Goal: Task Accomplishment & Management: Use online tool/utility

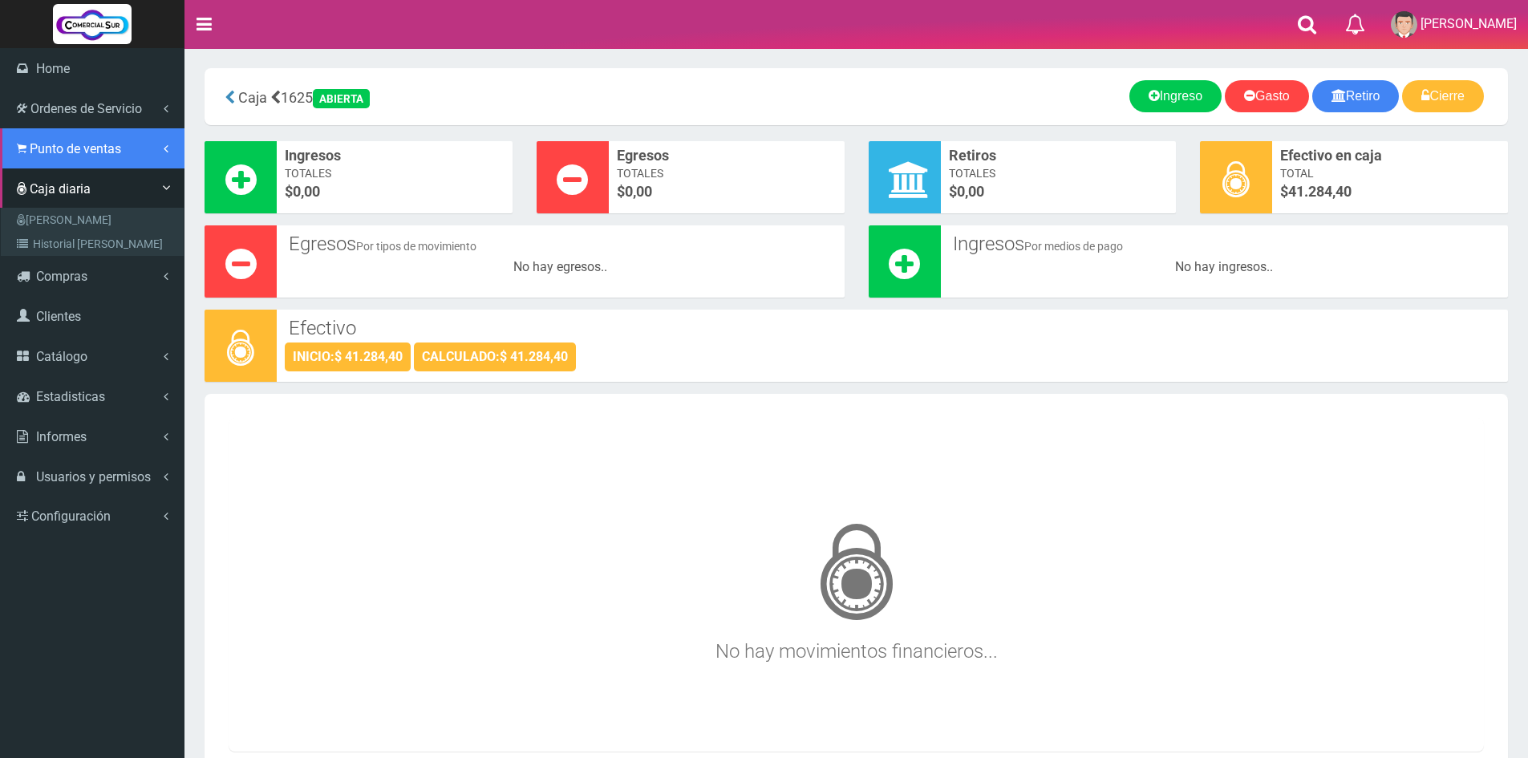
click at [86, 148] on span "Punto de ventas" at bounding box center [75, 148] width 91 height 15
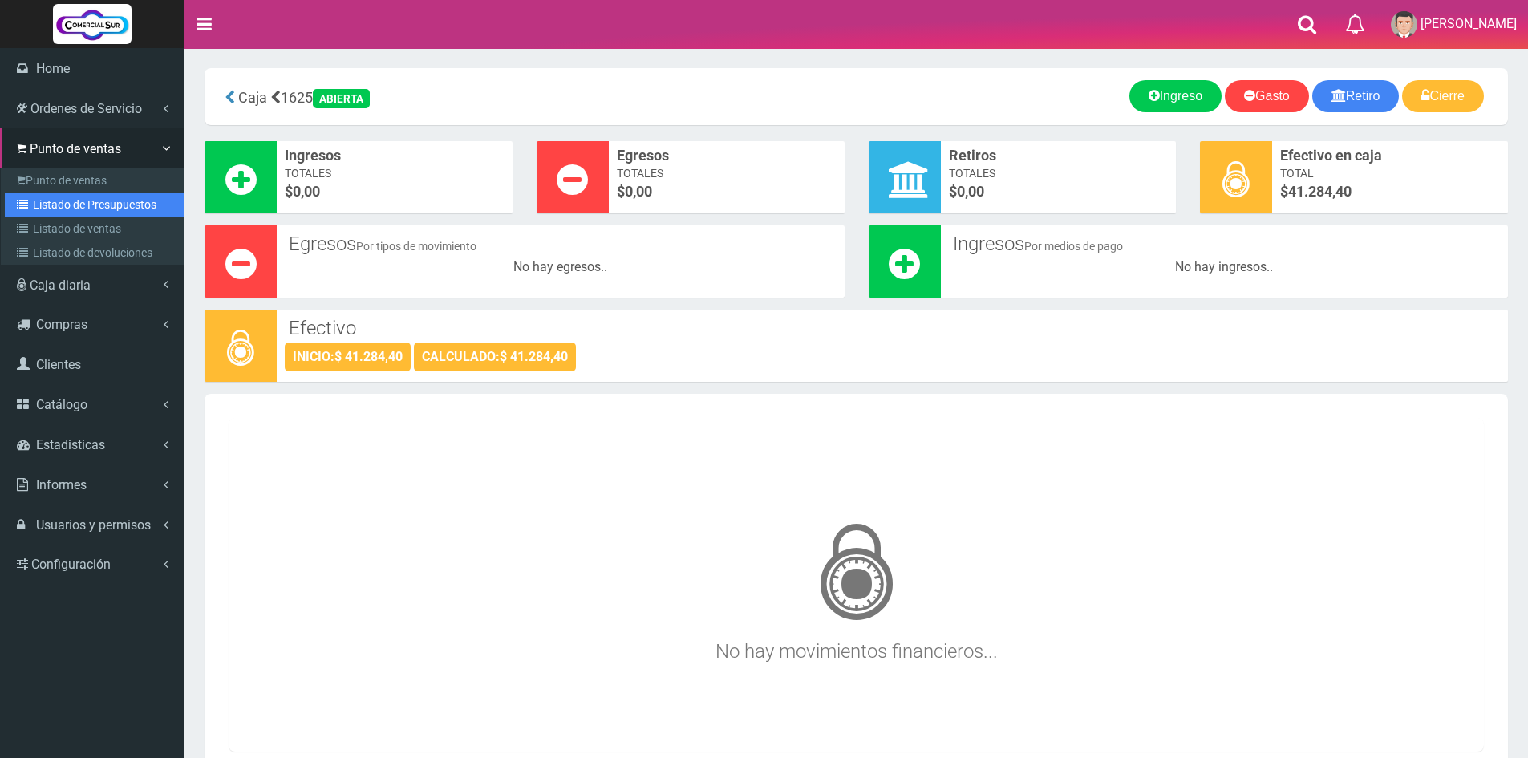
click at [110, 205] on link "Listado de Presupuestos" at bounding box center [94, 204] width 179 height 24
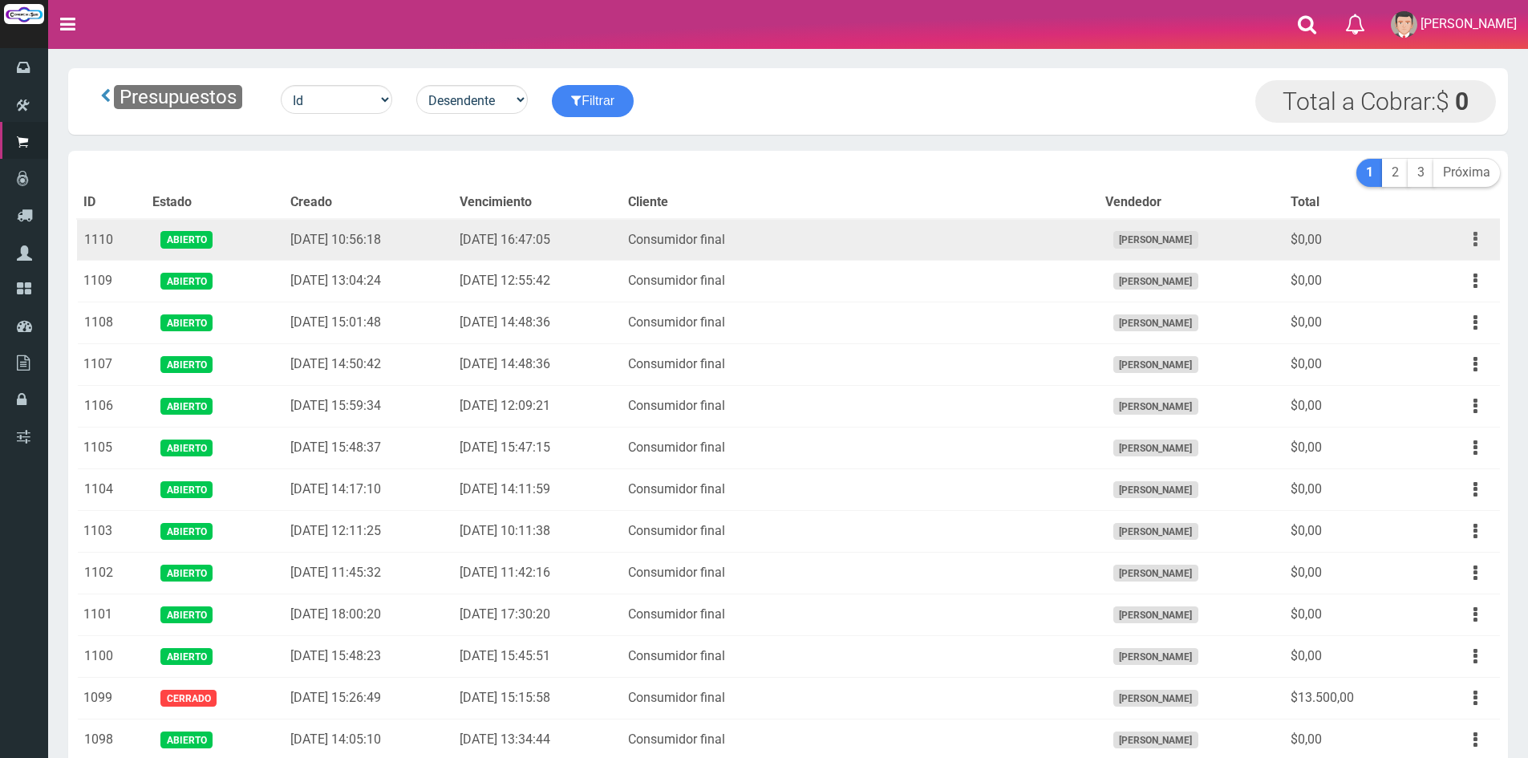
click at [1472, 234] on button "button" at bounding box center [1475, 239] width 36 height 28
click at [1460, 281] on link "Editar" at bounding box center [1429, 278] width 127 height 35
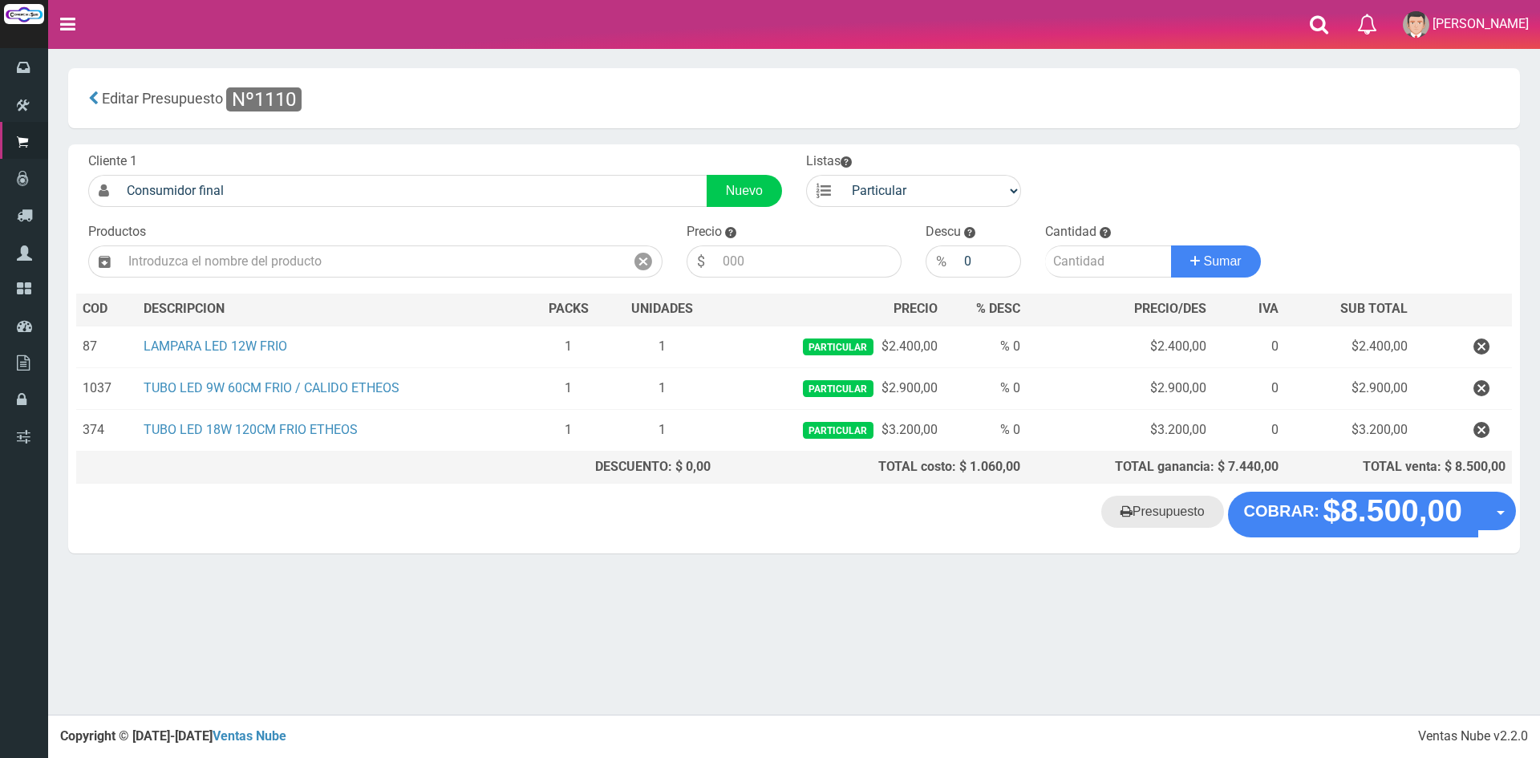
click at [1169, 517] on link "Presupuesto" at bounding box center [1162, 512] width 123 height 32
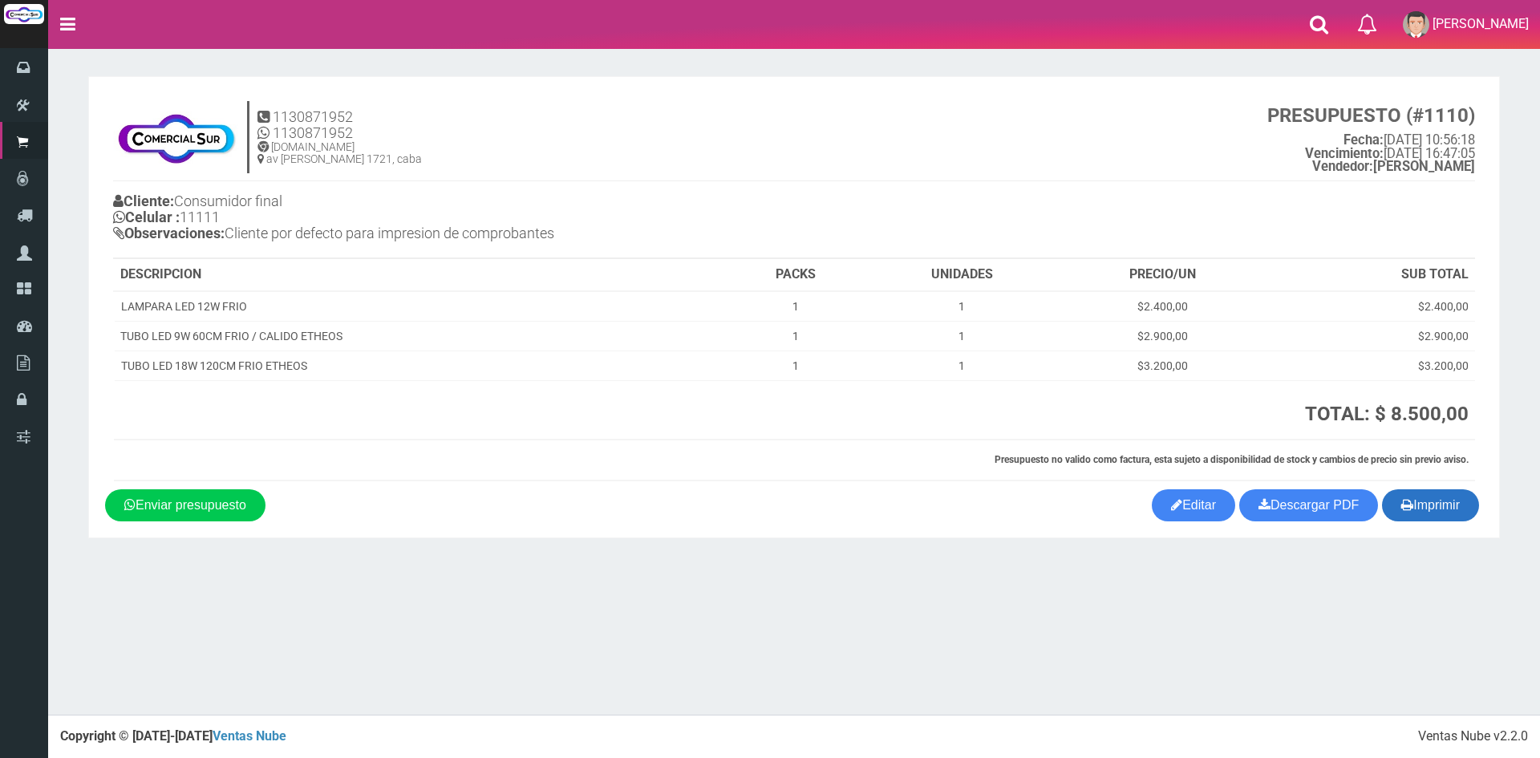
click at [1414, 504] on button "Imprimir" at bounding box center [1430, 505] width 97 height 32
click at [642, 97] on div "1130871952 1130871952 www.comercialsur.biz av montes de oca 1721, caba PRESUPUE…" at bounding box center [794, 291] width 1378 height 396
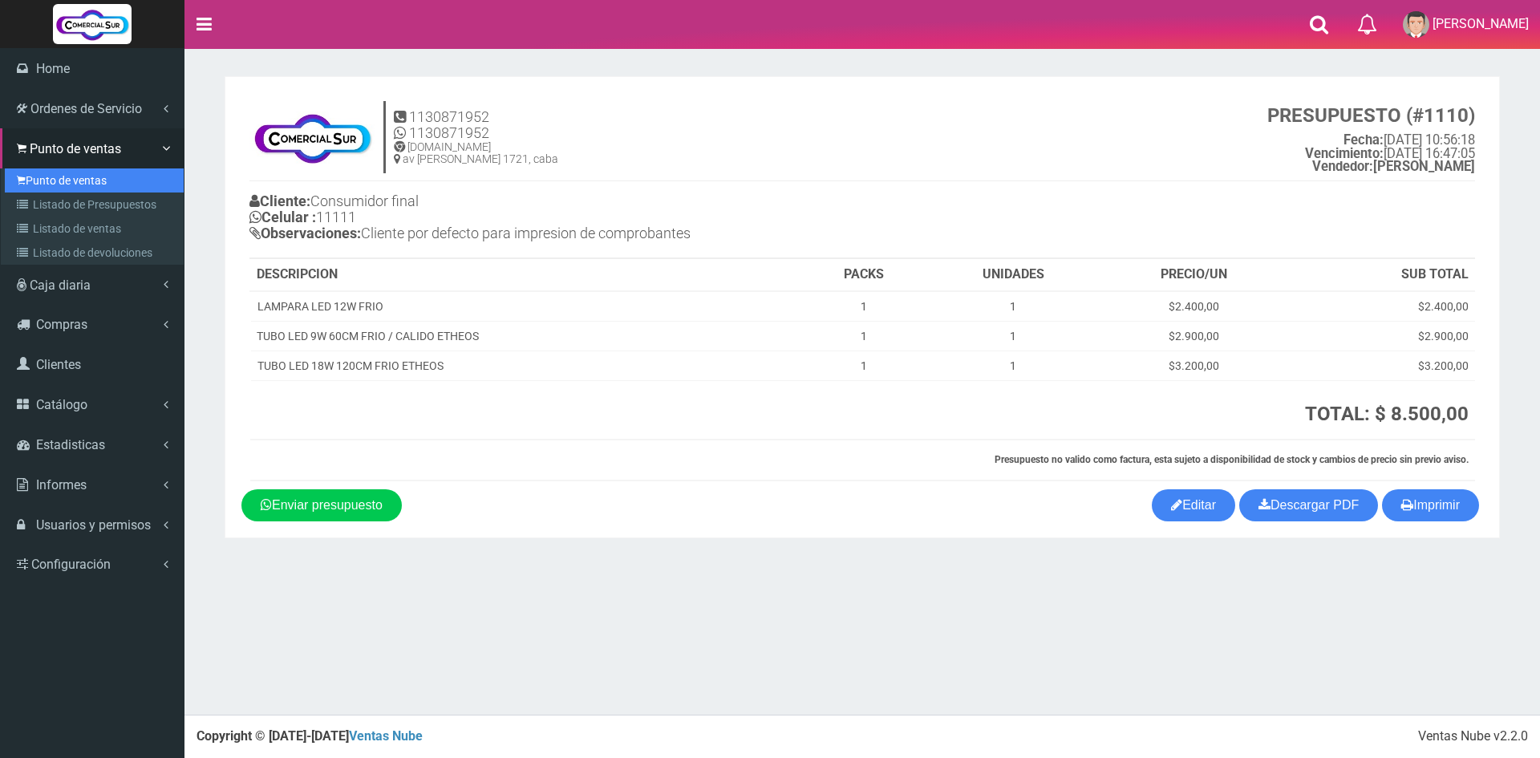
drag, startPoint x: 67, startPoint y: 176, endPoint x: 99, endPoint y: 173, distance: 31.4
click at [67, 176] on link "Punto de ventas" at bounding box center [94, 180] width 179 height 24
